Goal: Share content: Share content

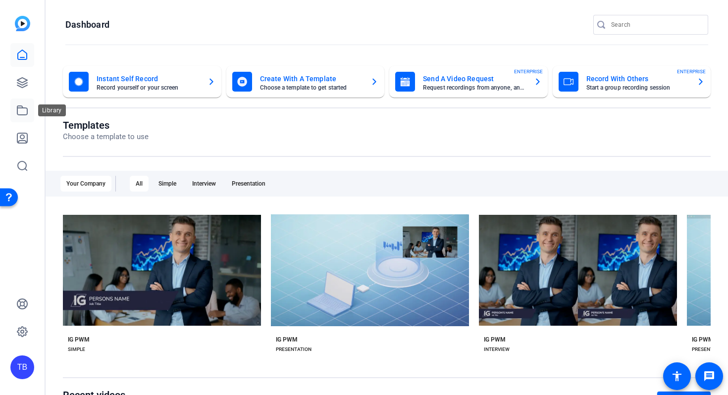
click at [17, 103] on link at bounding box center [22, 111] width 24 height 24
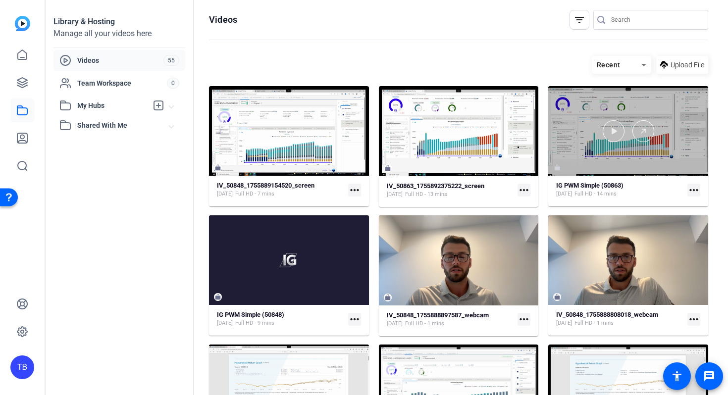
click at [593, 161] on div at bounding box center [629, 131] width 160 height 90
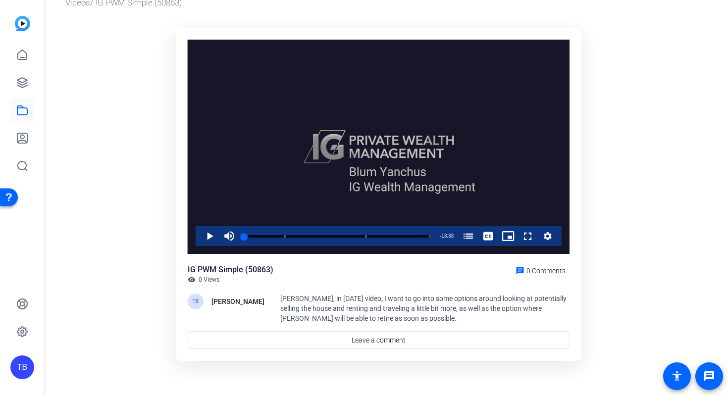
scroll to position [42, 0]
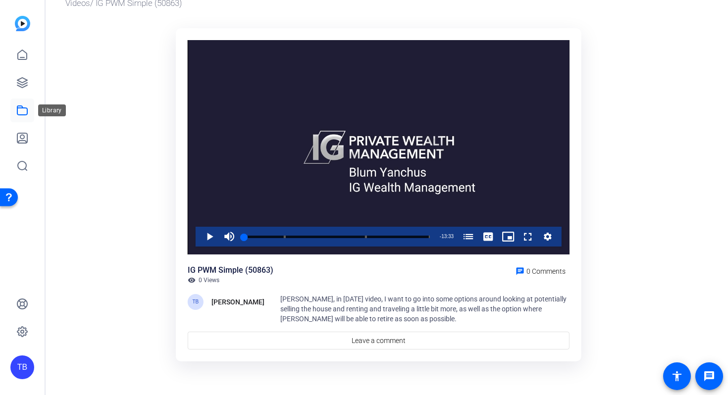
click at [20, 112] on icon at bounding box center [22, 111] width 12 height 12
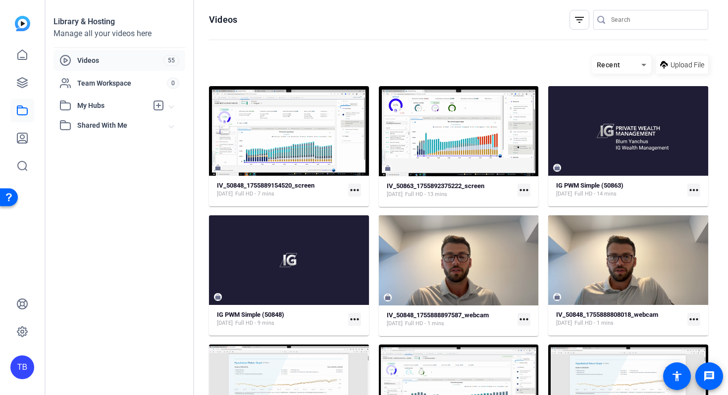
click at [81, 56] on span "Videos" at bounding box center [120, 61] width 86 height 10
click at [20, 80] on icon at bounding box center [22, 83] width 12 height 12
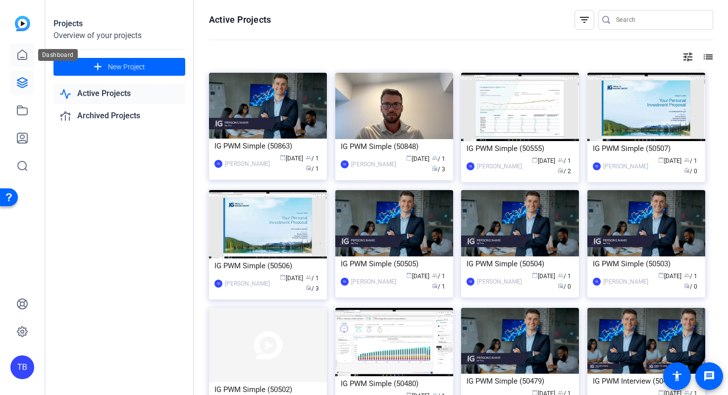
click at [23, 61] on link at bounding box center [22, 55] width 24 height 24
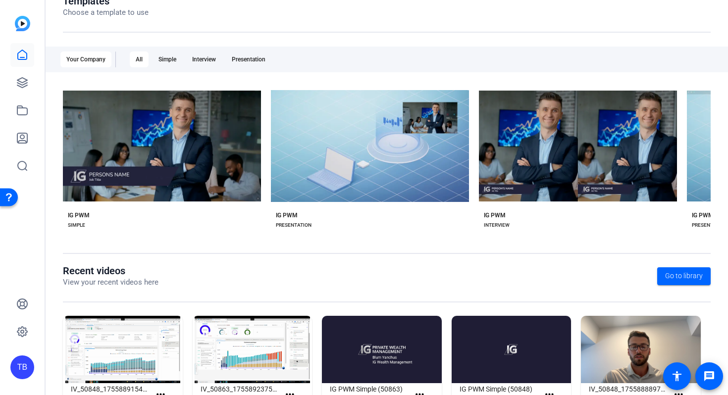
scroll to position [165, 0]
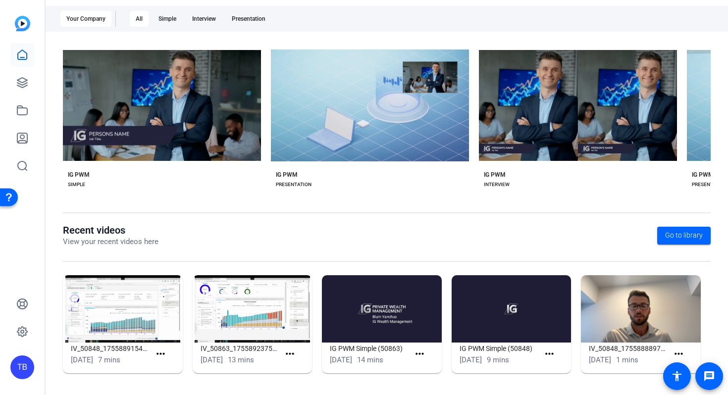
click at [380, 312] on img at bounding box center [382, 309] width 120 height 67
click at [366, 350] on h1 "IG PWM Simple (50863)" at bounding box center [370, 349] width 80 height 12
click at [375, 313] on img at bounding box center [382, 309] width 120 height 67
click at [426, 357] on span at bounding box center [422, 354] width 24 height 24
click at [396, 331] on img at bounding box center [382, 309] width 120 height 67
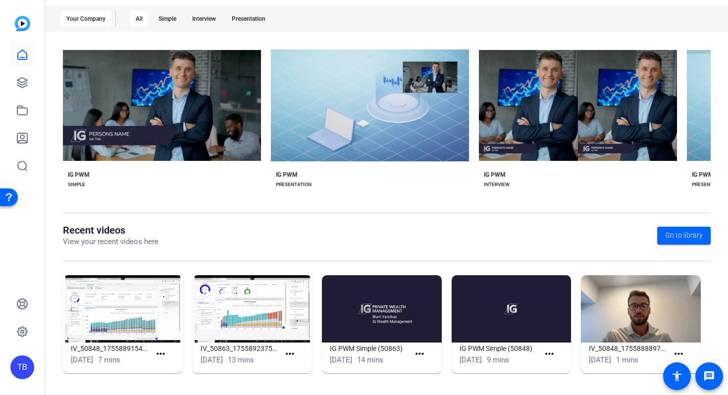
click at [387, 313] on img at bounding box center [382, 309] width 120 height 67
click at [365, 353] on h1 "IG PWM Simple (50863)" at bounding box center [370, 349] width 80 height 12
click at [404, 357] on div "[DATE] 14 mins" at bounding box center [370, 360] width 80 height 11
click at [415, 357] on mat-icon "more_horiz" at bounding box center [420, 354] width 12 height 12
click at [422, 367] on span "View" at bounding box center [438, 369] width 40 height 12
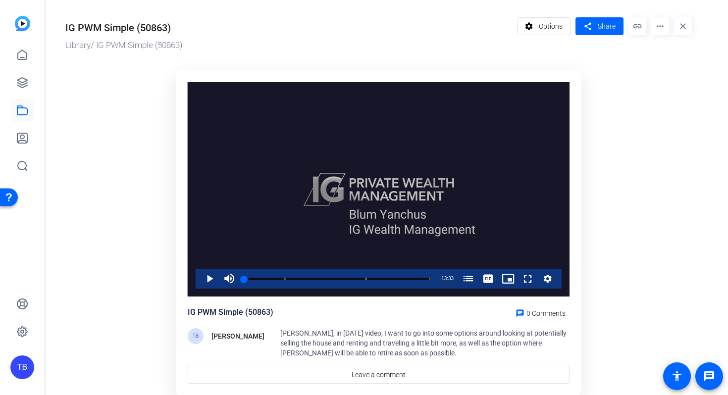
scroll to position [43, 0]
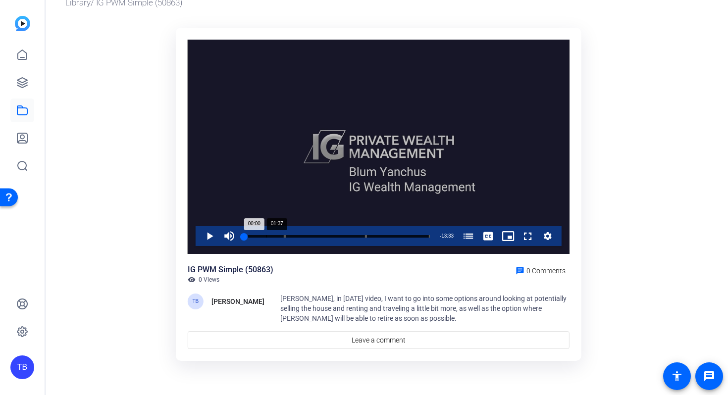
click at [263, 238] on div "Loaded : 1.37% 01:37 00:00 [PERSON_NAME] & [PERSON_NAME]: Initial Plan Review (…" at bounding box center [337, 236] width 196 height 20
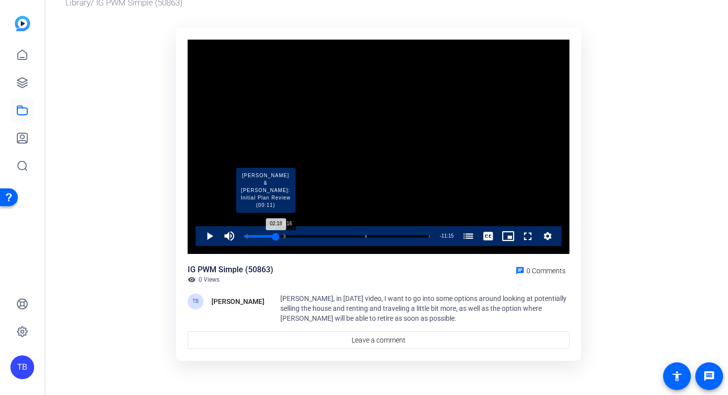
drag, startPoint x: 263, startPoint y: 238, endPoint x: 276, endPoint y: 237, distance: 12.9
click at [276, 237] on div "02:18" at bounding box center [260, 236] width 32 height 2
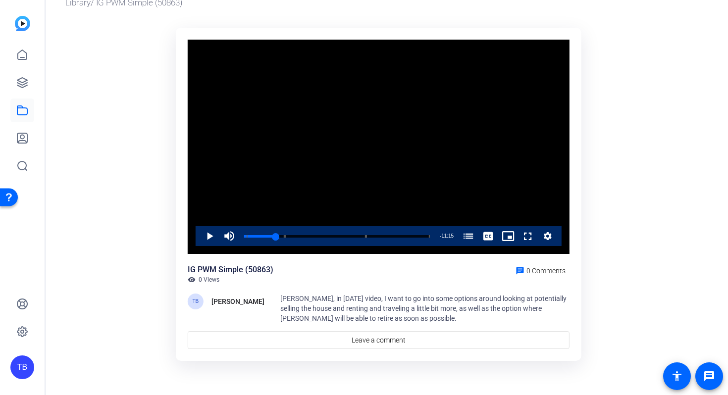
scroll to position [0, 0]
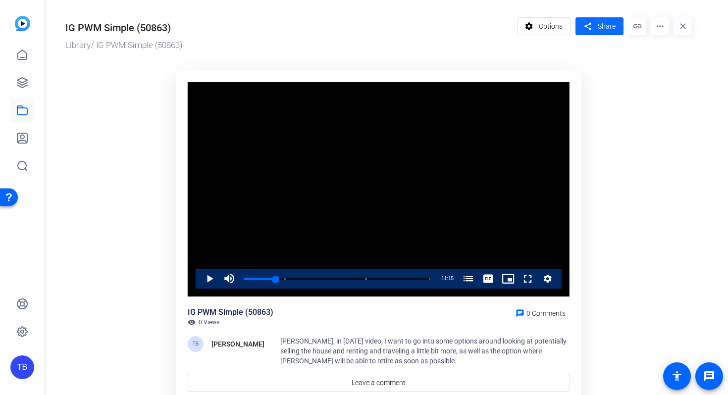
click at [593, 30] on mat-icon "share" at bounding box center [588, 26] width 12 height 13
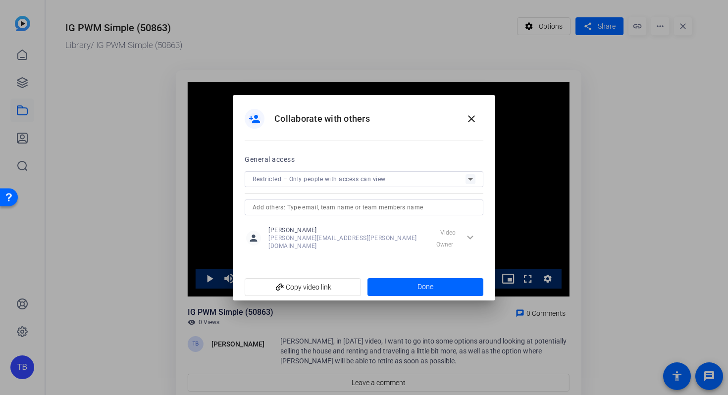
click at [278, 190] on div at bounding box center [364, 192] width 239 height 11
click at [321, 285] on span "add_link Copy video link" at bounding box center [303, 287] width 101 height 19
click at [373, 183] on span "Restricted – Only people with access can view" at bounding box center [319, 179] width 133 height 7
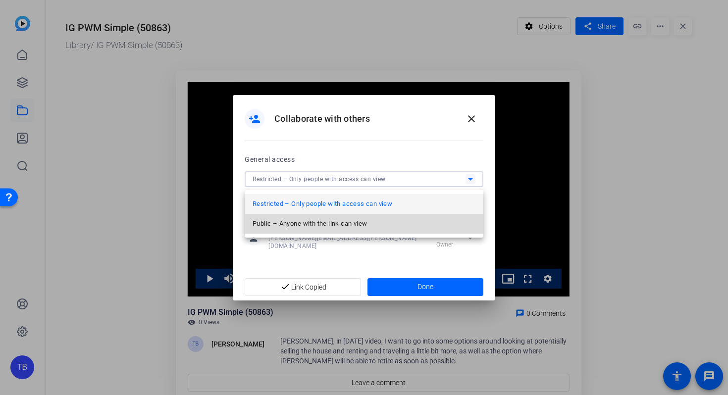
click at [343, 217] on mat-option "Public – Anyone with the link can view" at bounding box center [364, 224] width 239 height 20
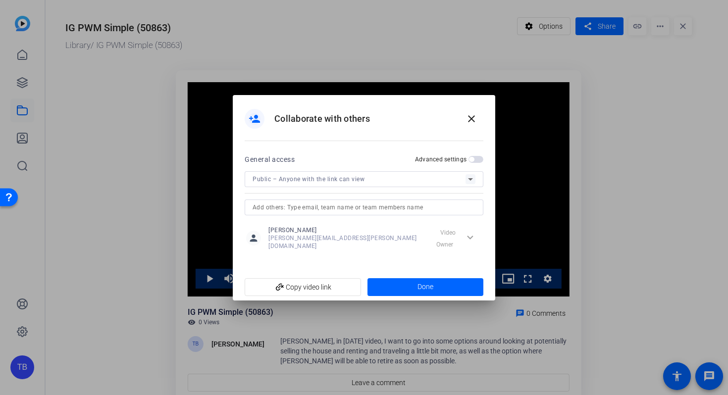
click at [476, 163] on span "button" at bounding box center [476, 159] width 15 height 7
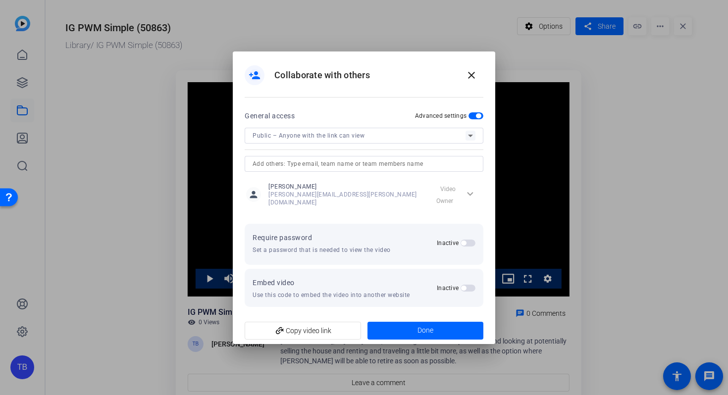
click at [466, 242] on span "button" at bounding box center [463, 243] width 5 height 5
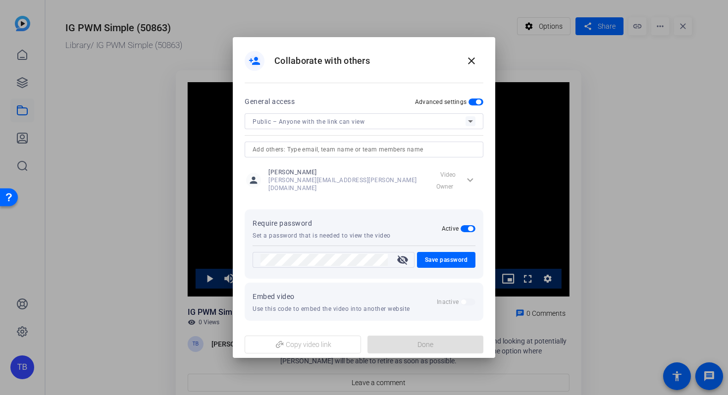
click at [237, 265] on mat-dialog-content "General access Advanced settings Public – Anyone with the link can view person …" at bounding box center [364, 213] width 263 height 235
click at [443, 259] on span "Save password" at bounding box center [446, 260] width 43 height 12
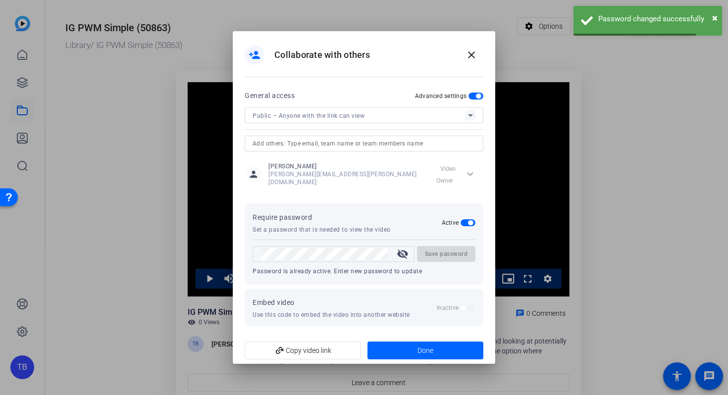
click at [402, 253] on mat-icon "visibility_off" at bounding box center [403, 254] width 24 height 12
click at [304, 348] on span "add_link Copy video link" at bounding box center [303, 350] width 101 height 19
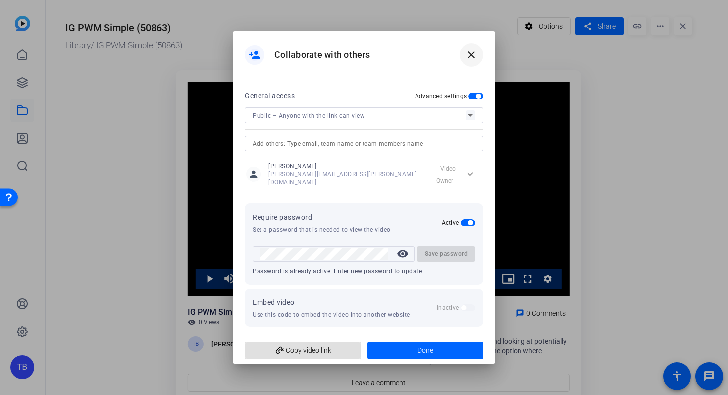
click at [467, 66] on span at bounding box center [472, 55] width 24 height 24
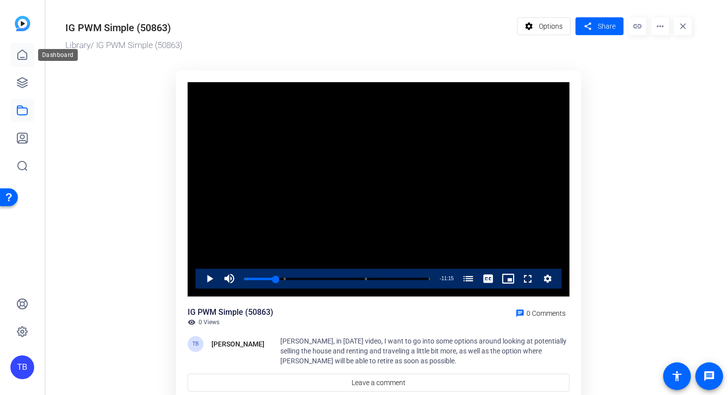
click at [21, 58] on icon at bounding box center [22, 55] width 12 height 12
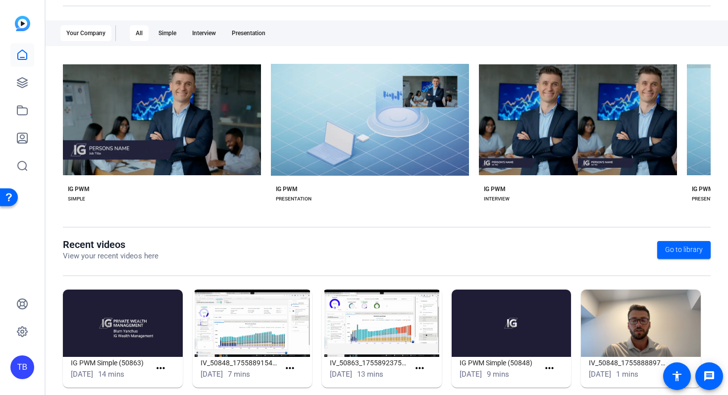
scroll to position [165, 0]
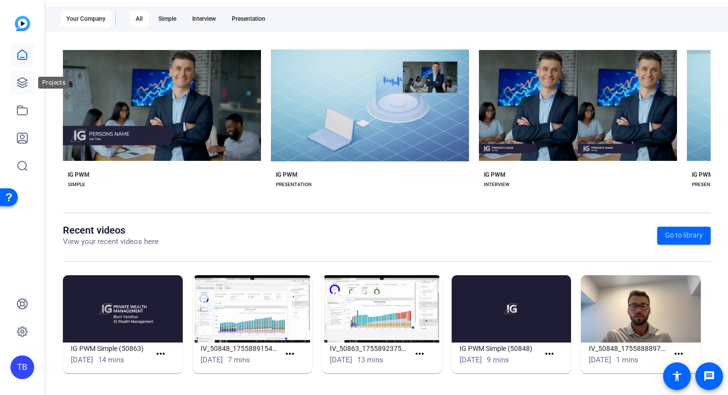
click at [23, 81] on icon at bounding box center [22, 83] width 12 height 12
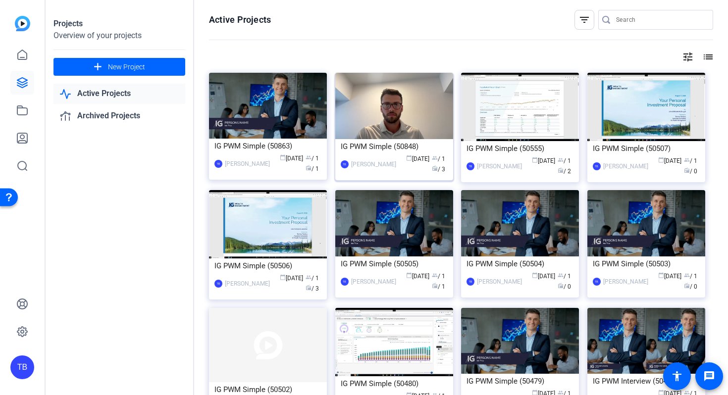
click at [367, 146] on div "IG PWM Simple (50848)" at bounding box center [394, 146] width 107 height 15
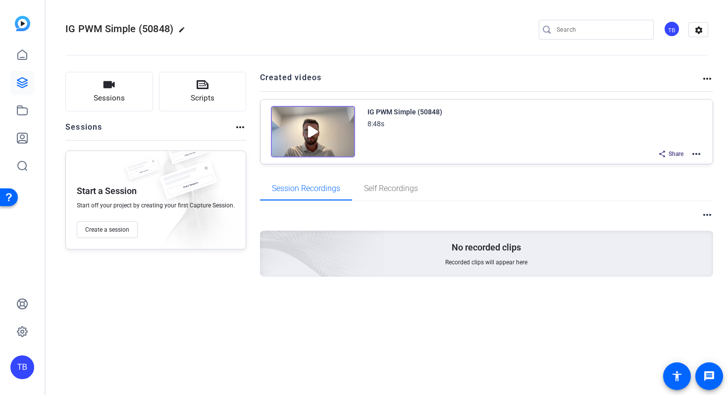
click at [304, 129] on img at bounding box center [313, 132] width 84 height 52
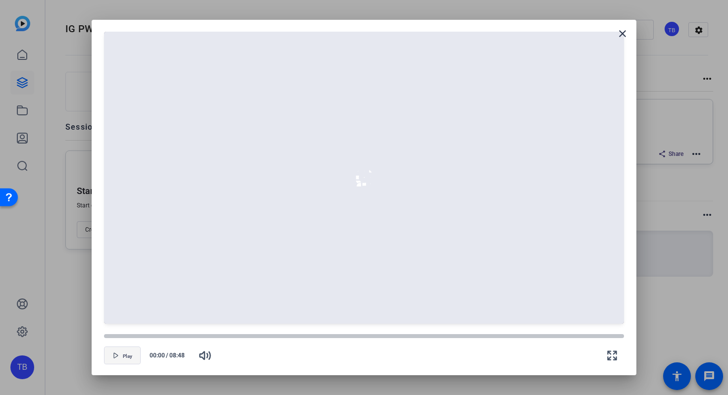
click at [126, 357] on span "Play" at bounding box center [127, 357] width 9 height 6
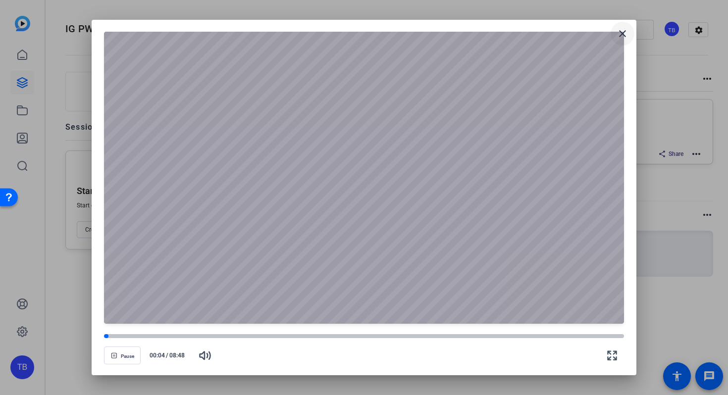
click at [623, 33] on mat-icon "close" at bounding box center [623, 34] width 12 height 12
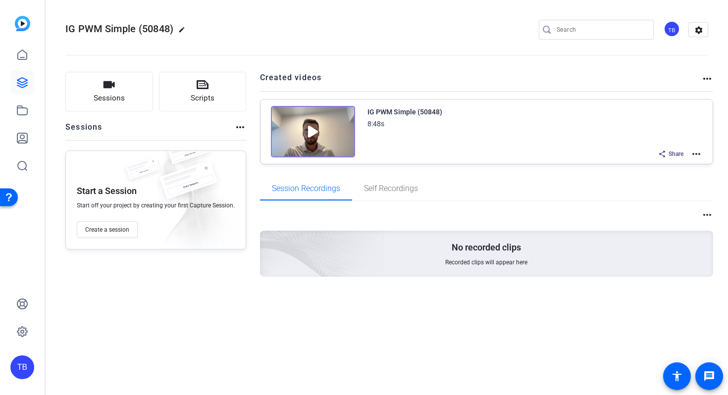
click at [698, 157] on mat-icon "more_horiz" at bounding box center [697, 154] width 12 height 12
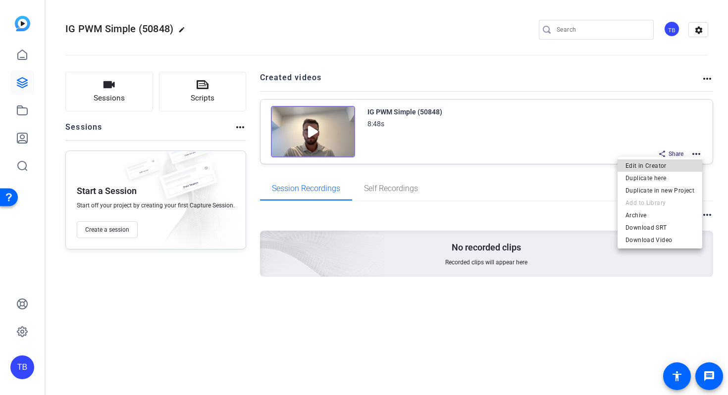
click at [663, 165] on span "Edit in Creator" at bounding box center [660, 166] width 69 height 12
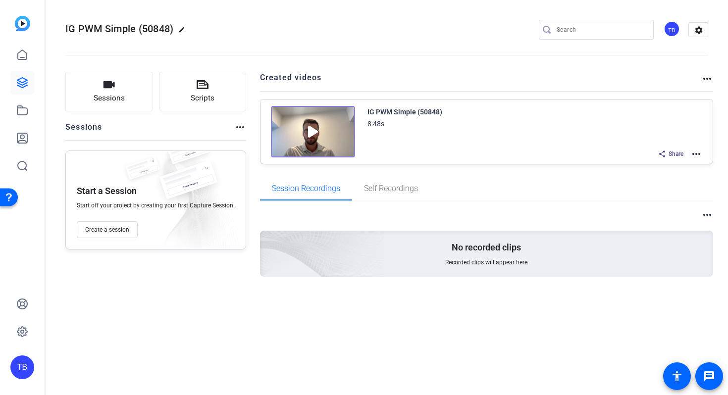
click at [237, 130] on mat-icon "more_horiz" at bounding box center [240, 127] width 12 height 12
click at [237, 130] on div at bounding box center [364, 197] width 728 height 395
click at [710, 83] on mat-icon "more_horiz" at bounding box center [708, 79] width 12 height 12
click at [707, 71] on div at bounding box center [364, 197] width 728 height 395
click at [708, 220] on mat-icon "more_horiz" at bounding box center [708, 215] width 12 height 12
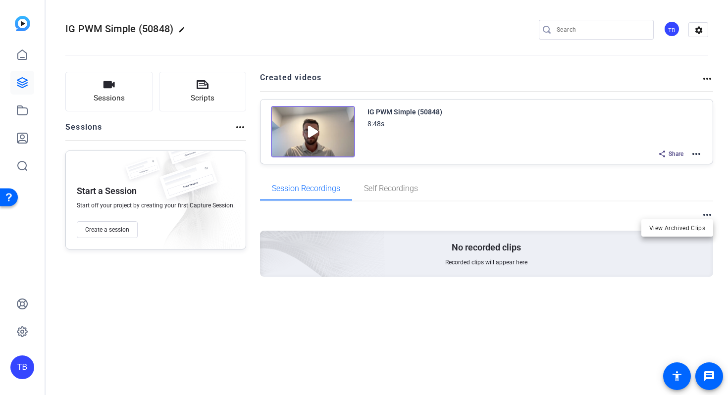
click at [672, 156] on div at bounding box center [364, 197] width 728 height 395
click at [694, 151] on mat-icon "more_horiz" at bounding box center [697, 154] width 12 height 12
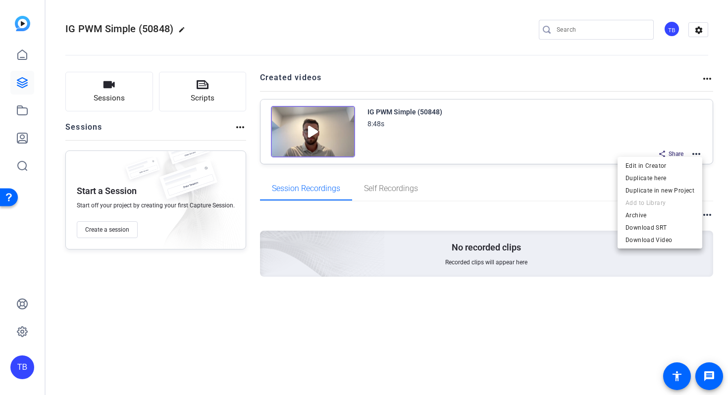
click at [455, 176] on div at bounding box center [364, 197] width 728 height 395
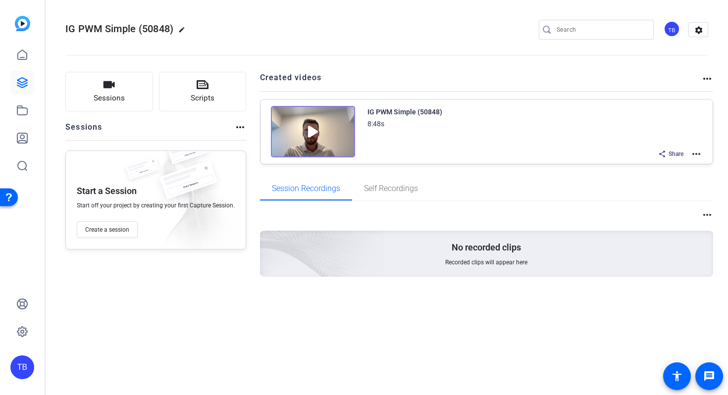
click at [663, 154] on icon at bounding box center [663, 154] width 8 height 8
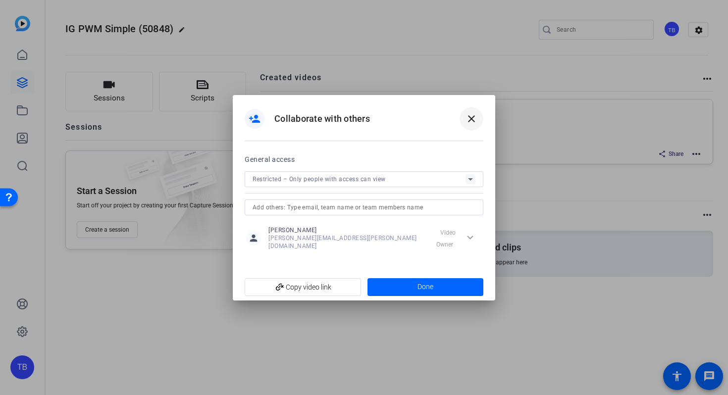
click at [470, 124] on mat-icon "close" at bounding box center [472, 119] width 12 height 12
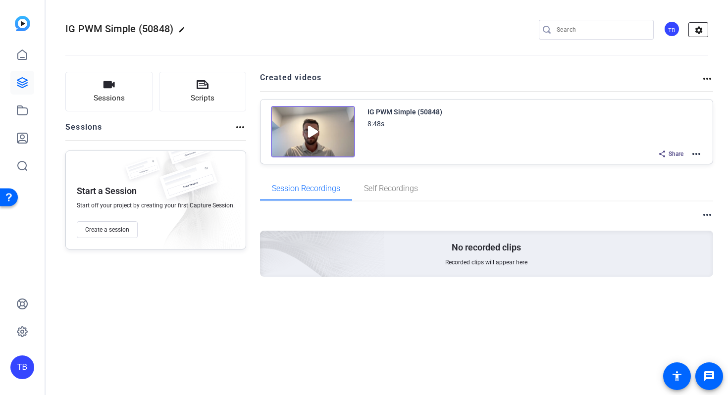
click at [697, 25] on mat-icon "settings" at bounding box center [699, 30] width 20 height 15
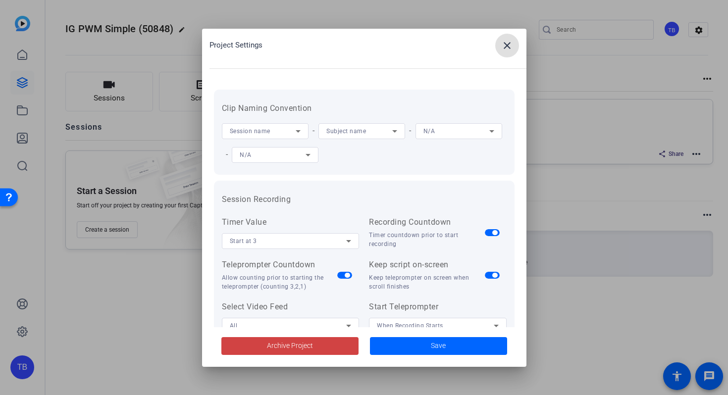
click at [508, 47] on mat-icon "close" at bounding box center [507, 46] width 12 height 12
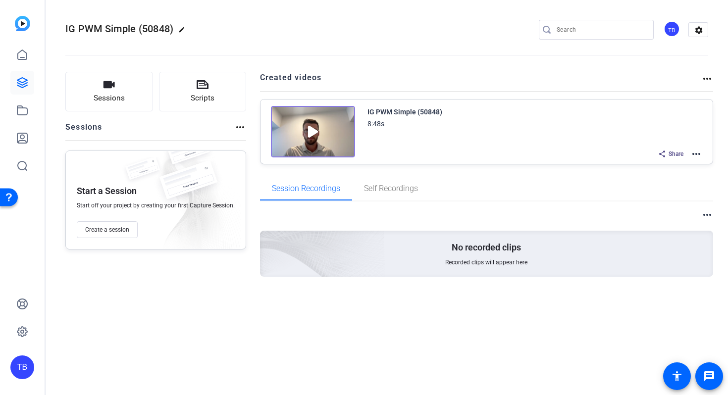
click at [369, 106] on div "IG PWM Simple (50848)" at bounding box center [405, 112] width 75 height 12
click at [368, 112] on div "IG PWM Simple (50848)" at bounding box center [405, 112] width 75 height 12
click at [317, 114] on img at bounding box center [313, 132] width 84 height 52
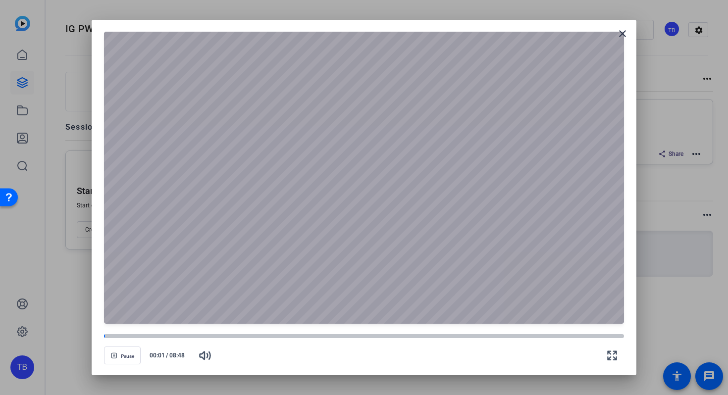
drag, startPoint x: 224, startPoint y: 278, endPoint x: 455, endPoint y: 193, distance: 246.8
click at [452, 197] on div at bounding box center [364, 178] width 520 height 292
click at [620, 35] on mat-icon "close" at bounding box center [623, 34] width 12 height 12
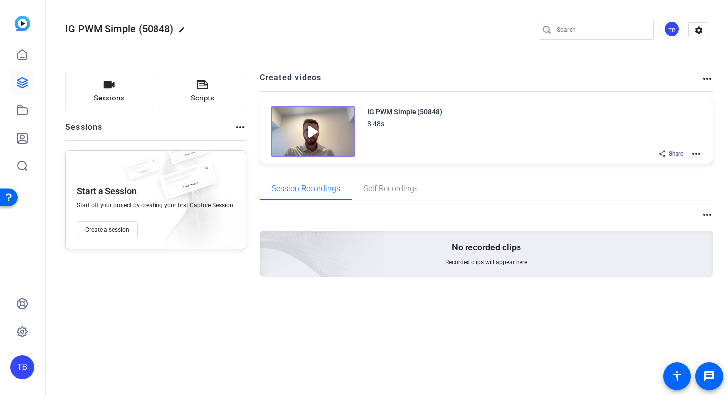
click at [701, 161] on div "IG PWM Simple (50848) 8:48s Share more_horiz" at bounding box center [487, 132] width 453 height 64
click at [697, 156] on mat-icon "more_horiz" at bounding box center [697, 154] width 12 height 12
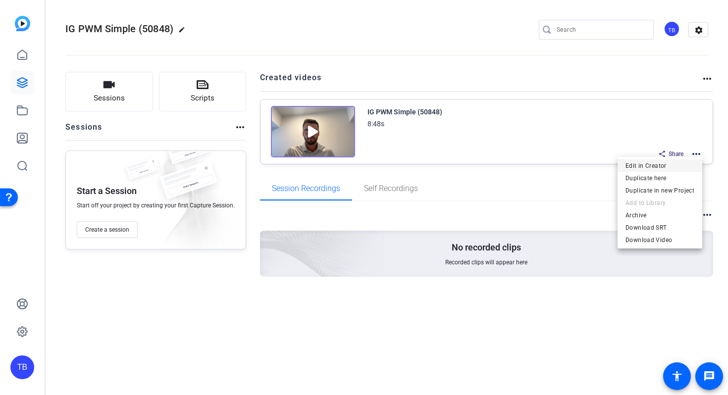
click at [655, 168] on span "Edit in Creator" at bounding box center [660, 166] width 69 height 12
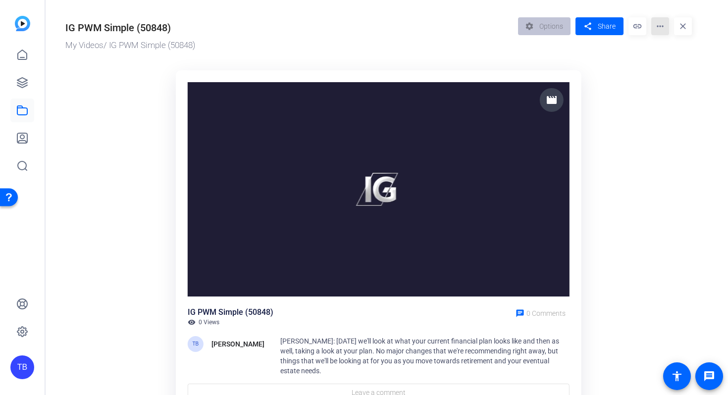
click at [658, 28] on mat-icon "more_horiz" at bounding box center [661, 26] width 18 height 18
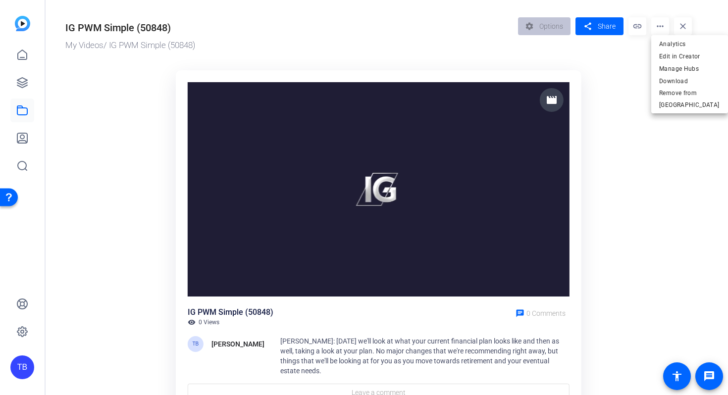
click at [552, 41] on div at bounding box center [364, 197] width 728 height 395
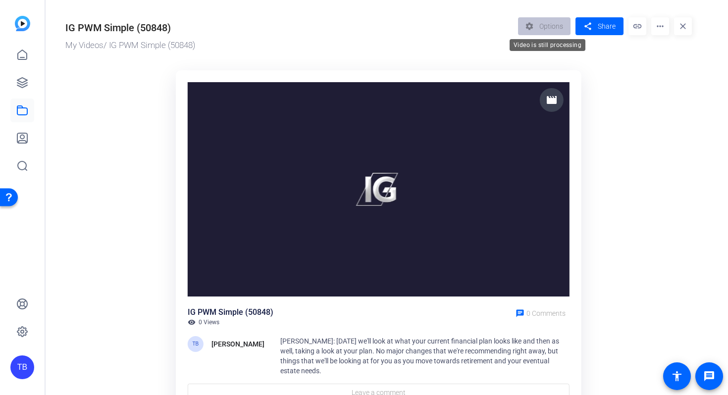
click at [546, 27] on div "settings Options" at bounding box center [547, 26] width 58 height 18
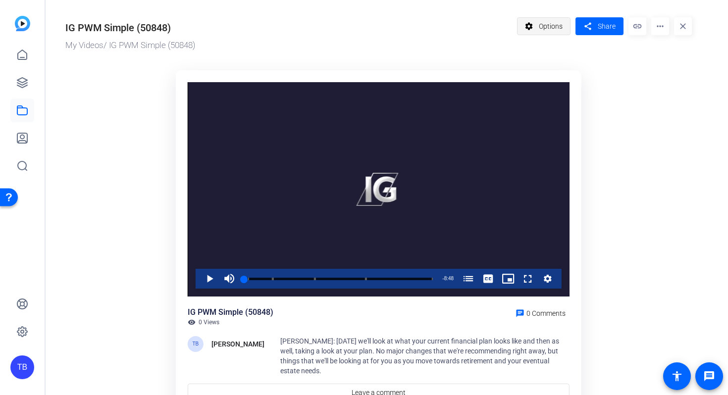
click at [545, 27] on span "Options" at bounding box center [551, 26] width 24 height 19
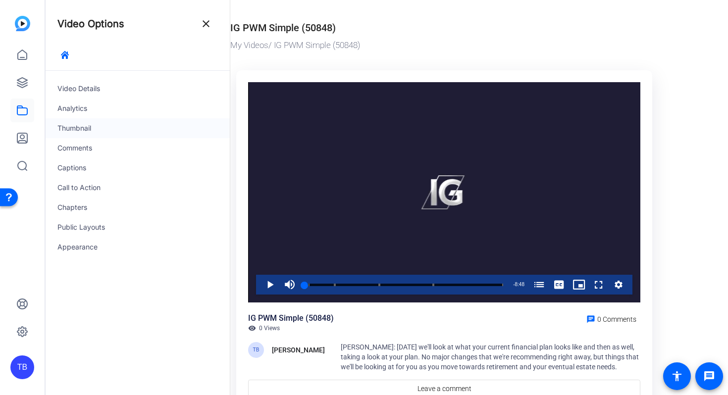
click at [109, 131] on div "Thumbnail" at bounding box center [138, 128] width 184 height 20
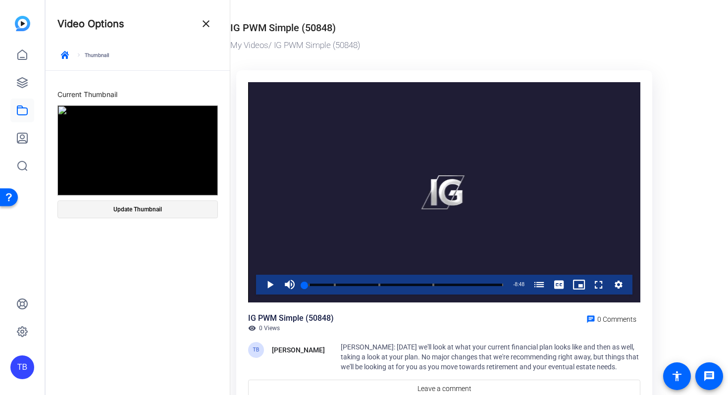
click at [165, 212] on span at bounding box center [138, 210] width 160 height 24
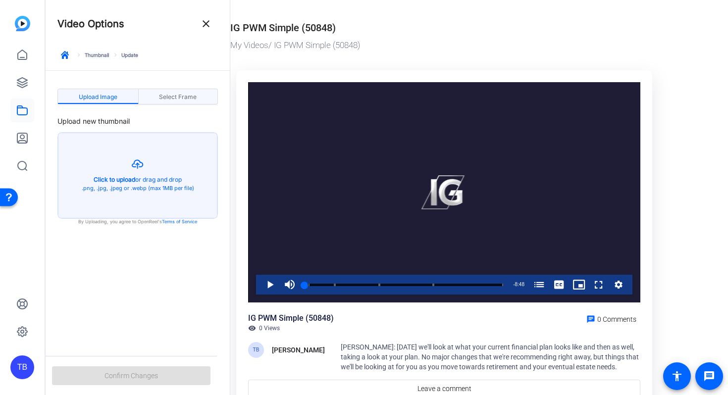
click at [167, 100] on span "Select Frame" at bounding box center [178, 97] width 38 height 6
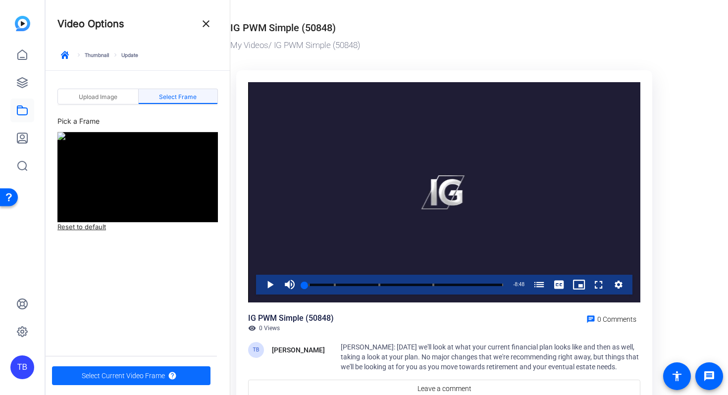
click at [122, 375] on span "Select Current Video Frame" at bounding box center [123, 376] width 83 height 19
click at [105, 96] on span "Upload Image" at bounding box center [98, 97] width 39 height 6
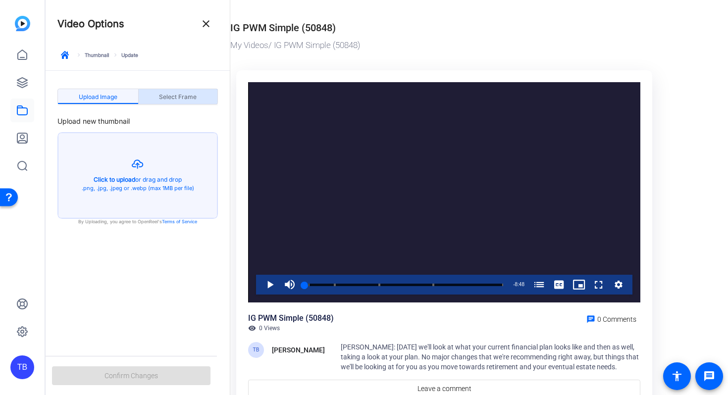
click at [178, 94] on span "Select Frame" at bounding box center [178, 97] width 38 height 6
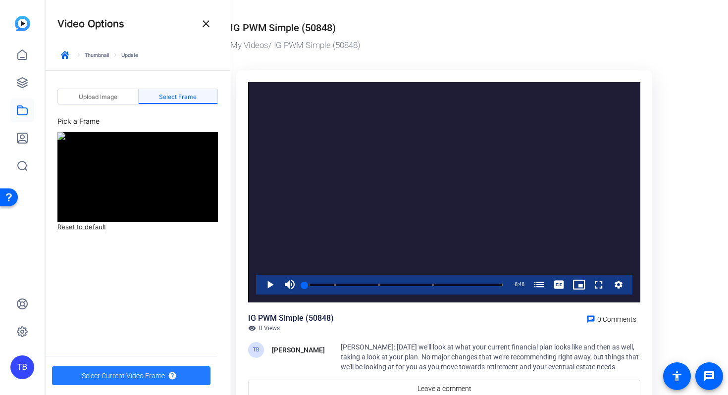
click at [155, 376] on span "Select Current Video Frame" at bounding box center [123, 376] width 83 height 19
click at [139, 375] on span "Select Current Video Frame" at bounding box center [123, 376] width 83 height 19
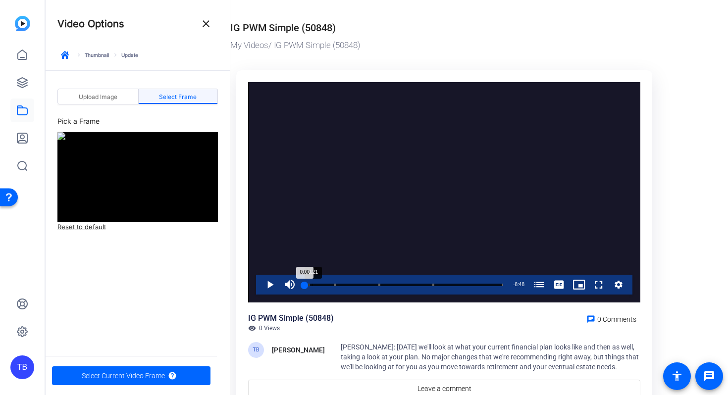
click at [313, 286] on div "Loaded : 2.11% 0:21 0:00 Introduction to Tommy Yanchus (00:11) Your Financial P…" at bounding box center [404, 285] width 209 height 20
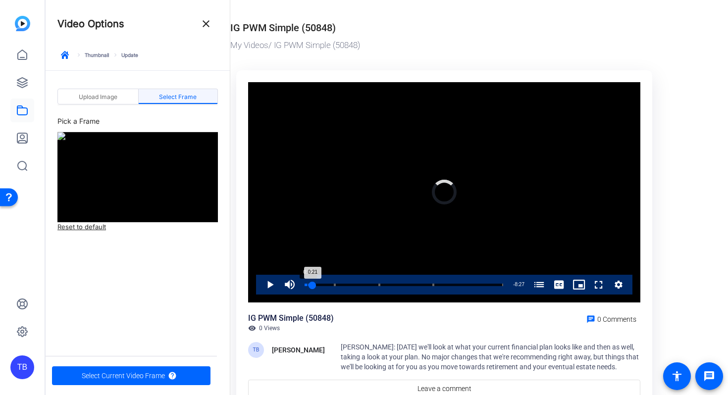
click at [308, 286] on div "Loaded : 0.00% 0:07 0:21 Introduction to Tommy Yanchus (00:11) Your Financial P…" at bounding box center [404, 285] width 199 height 2
click at [306, 286] on div "0:05" at bounding box center [306, 285] width 2 height 2
click at [306, 286] on div "0:02" at bounding box center [305, 285] width 1 height 2
click at [127, 376] on span "Select Current Video Frame" at bounding box center [123, 376] width 83 height 19
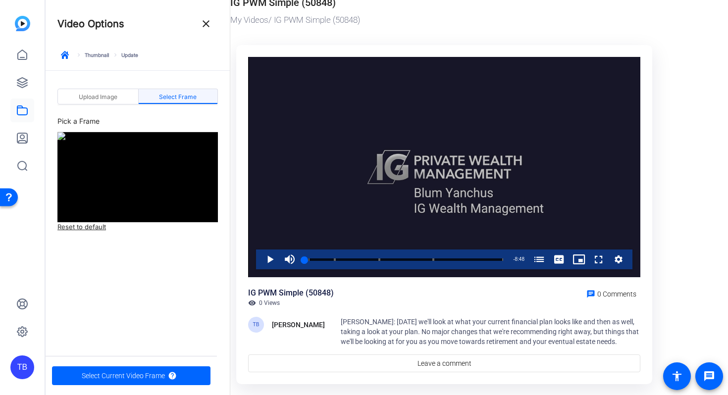
scroll to position [48, 0]
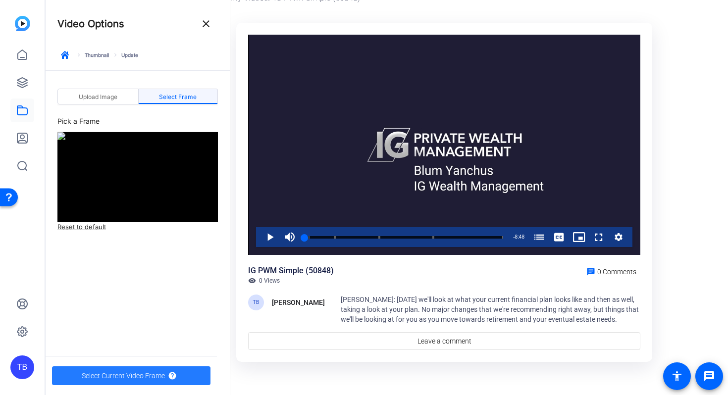
click at [136, 380] on span "Select Current Video Frame" at bounding box center [123, 376] width 83 height 19
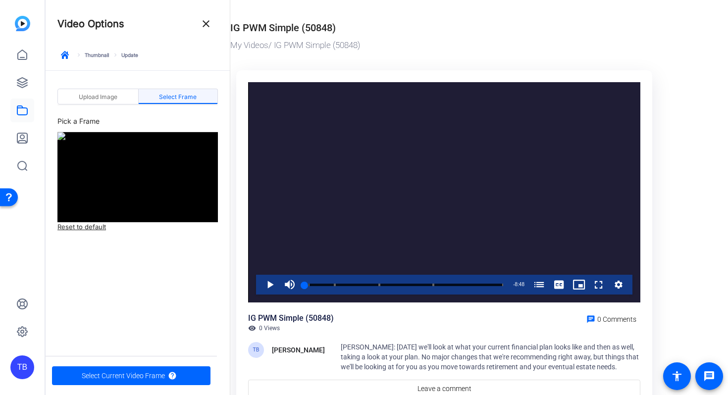
click at [134, 166] on img at bounding box center [137, 177] width 161 height 90
click at [75, 227] on link "Reset to default" at bounding box center [81, 227] width 49 height 10
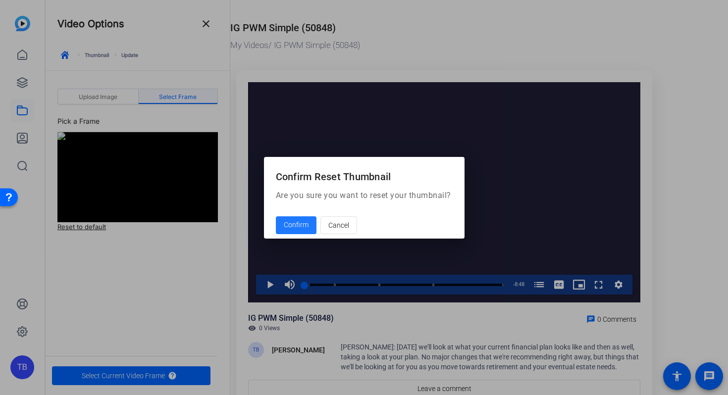
click at [287, 222] on span "Confirm" at bounding box center [296, 225] width 25 height 10
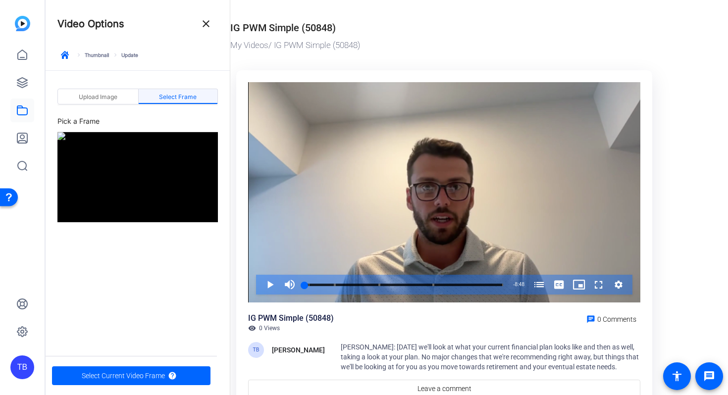
drag, startPoint x: 150, startPoint y: 166, endPoint x: 139, endPoint y: 159, distance: 12.5
click at [150, 166] on img at bounding box center [137, 177] width 161 height 90
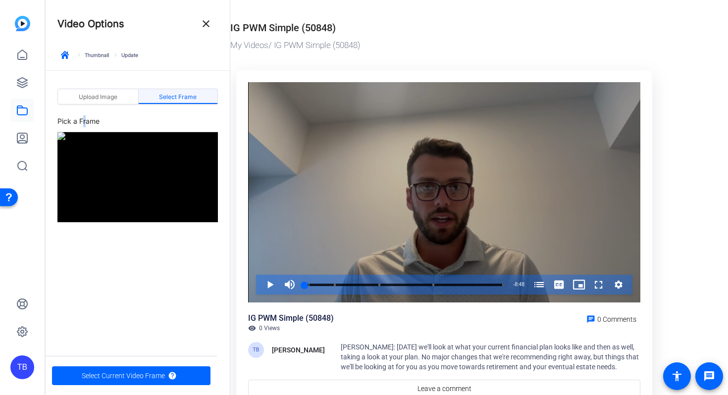
drag, startPoint x: 87, startPoint y: 121, endPoint x: 262, endPoint y: 252, distance: 218.4
click at [88, 123] on div "Pick a Frame" at bounding box center [137, 123] width 161 height 17
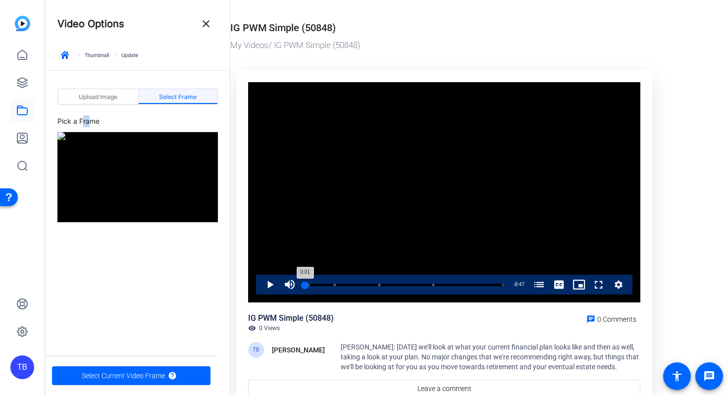
click at [305, 284] on div "0:01" at bounding box center [305, 285] width 0 height 2
click at [102, 377] on span "Select Current Video Frame" at bounding box center [123, 376] width 83 height 19
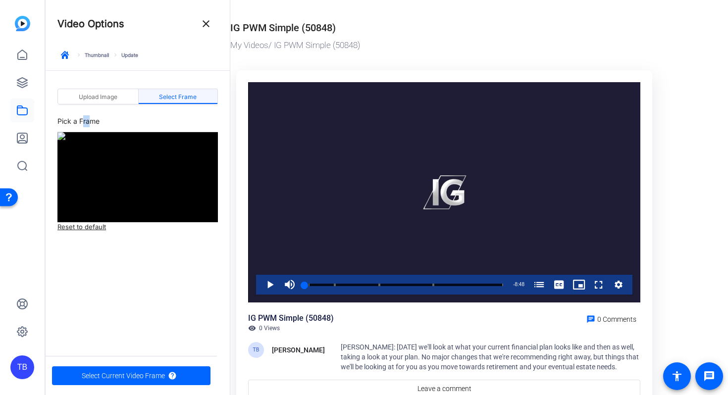
click at [208, 16] on span at bounding box center [206, 24] width 24 height 24
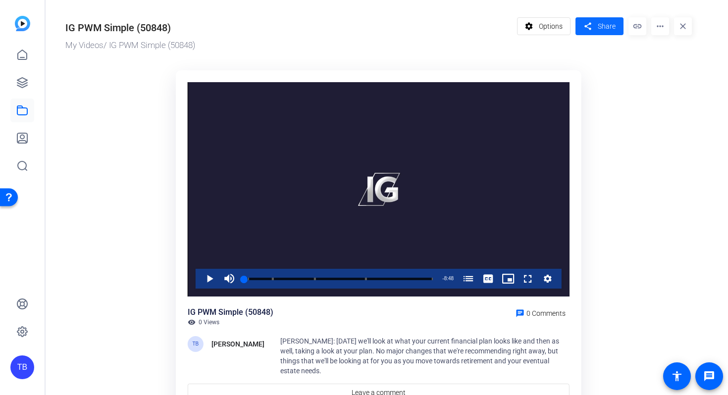
click at [588, 27] on mat-icon "share" at bounding box center [588, 26] width 12 height 13
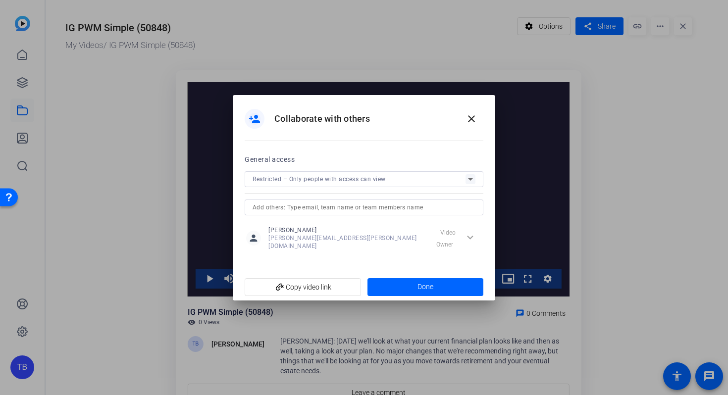
click at [362, 183] on span "Restricted – Only people with access can view" at bounding box center [319, 179] width 133 height 7
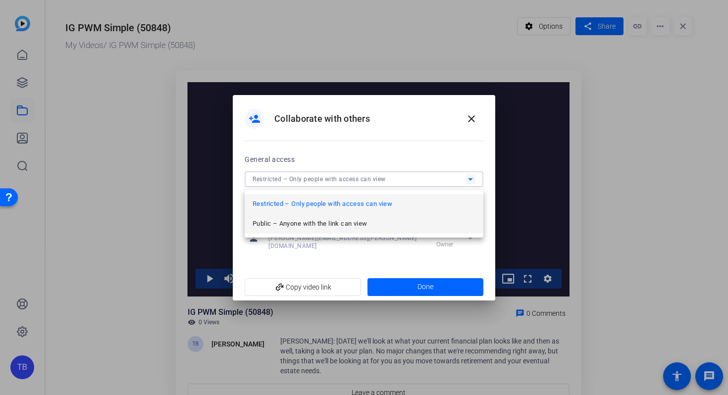
click at [345, 225] on span "Public – Anyone with the link can view" at bounding box center [310, 224] width 114 height 12
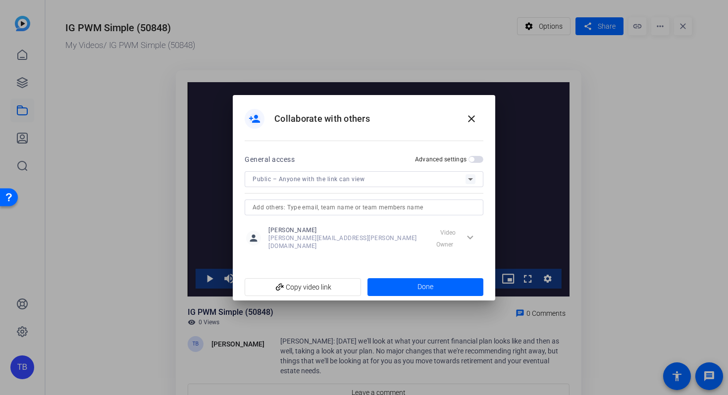
click at [474, 163] on span "button" at bounding box center [476, 159] width 15 height 7
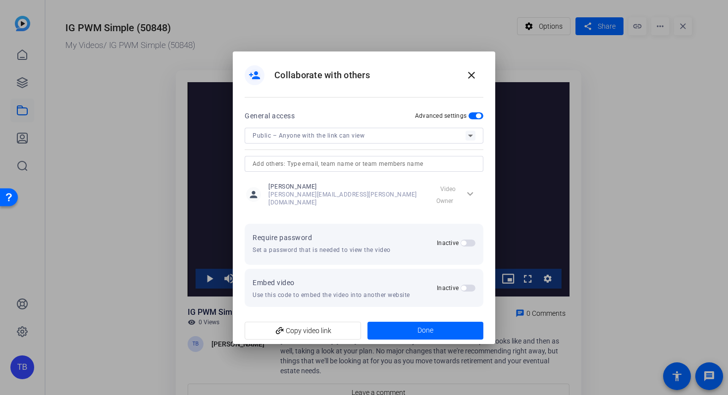
click at [464, 241] on span "button" at bounding box center [463, 243] width 5 height 5
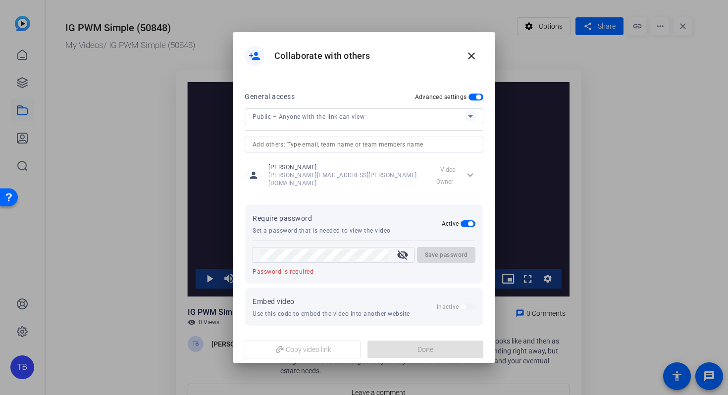
click at [305, 247] on div at bounding box center [325, 255] width 128 height 16
click at [116, 219] on div at bounding box center [364, 197] width 728 height 395
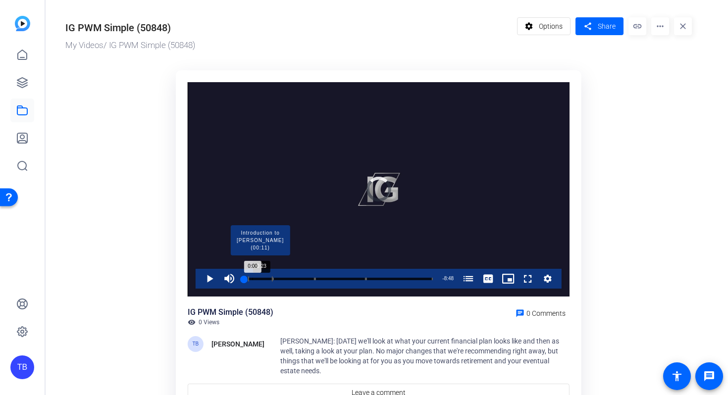
click at [252, 280] on div "Progress Bar" at bounding box center [260, 279] width 25 height 5
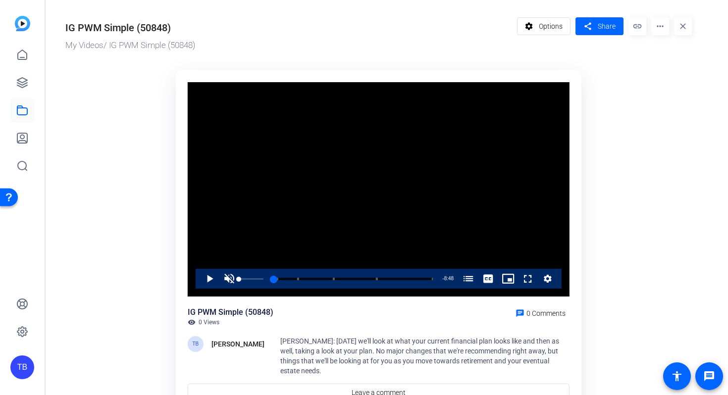
drag, startPoint x: 252, startPoint y: 279, endPoint x: 228, endPoint y: 278, distance: 23.8
click at [228, 278] on div "Play Unmute 0% Current Time 0:00 / Duration 8:48 Loaded : 2.11% 0:00 0:00 Intro…" at bounding box center [379, 279] width 366 height 20
click at [596, 28] on span at bounding box center [600, 26] width 48 height 24
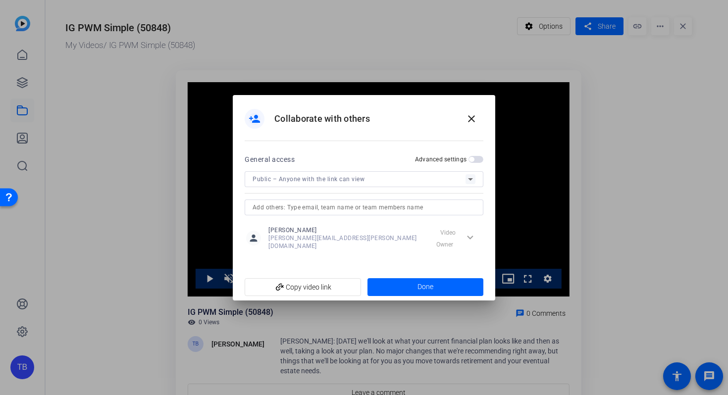
click at [473, 162] on span "button" at bounding box center [471, 159] width 5 height 5
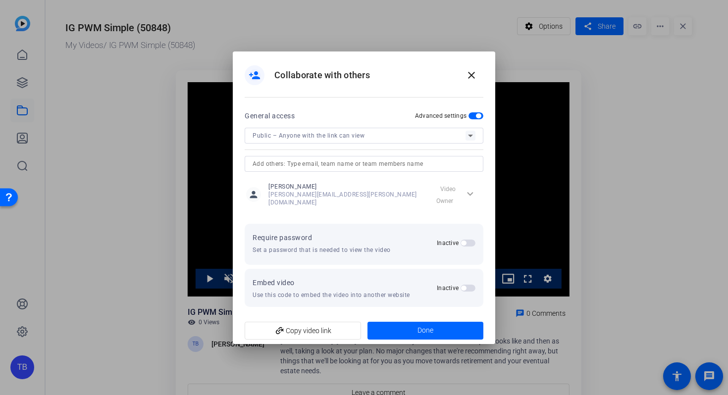
click at [462, 242] on span "button" at bounding box center [463, 243] width 5 height 5
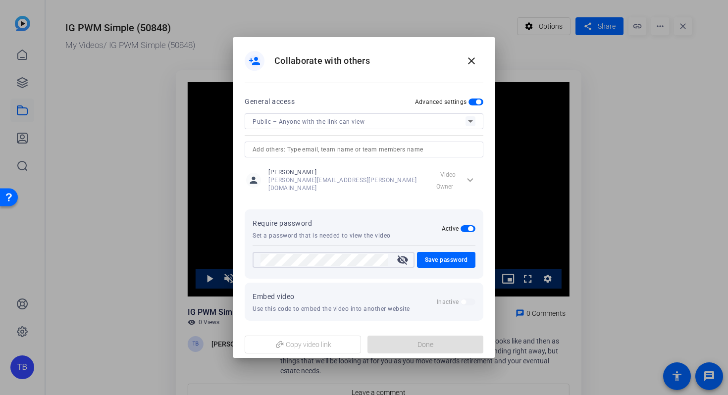
click at [405, 257] on mat-icon "visibility_off" at bounding box center [403, 260] width 24 height 12
click at [443, 259] on span "Save password" at bounding box center [446, 260] width 43 height 12
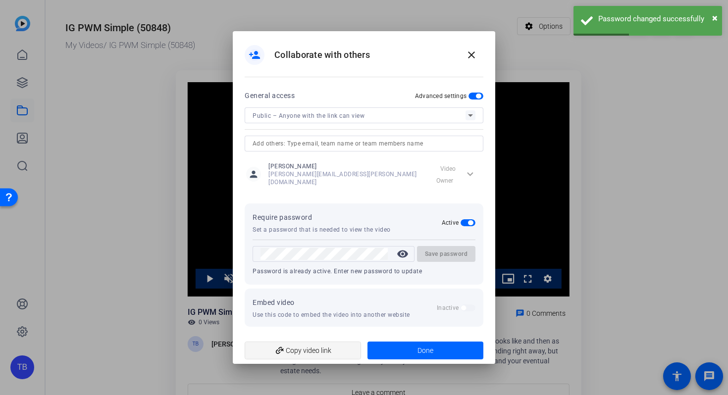
click at [302, 352] on span "add_link Copy video link" at bounding box center [303, 350] width 101 height 19
click at [403, 349] on span at bounding box center [426, 351] width 116 height 24
